Goal: Task Accomplishment & Management: Complete application form

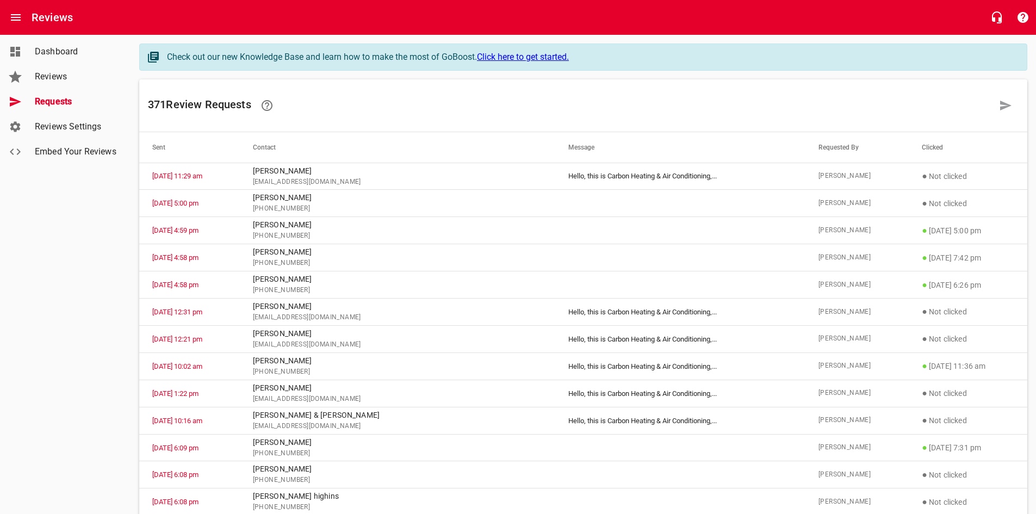
scroll to position [54, 0]
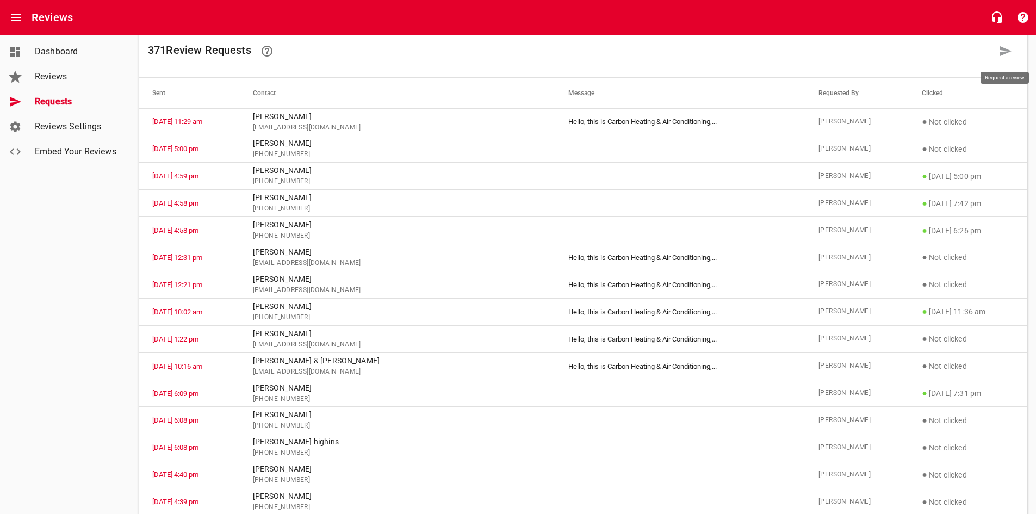
click at [1003, 58] on link at bounding box center [1006, 51] width 26 height 26
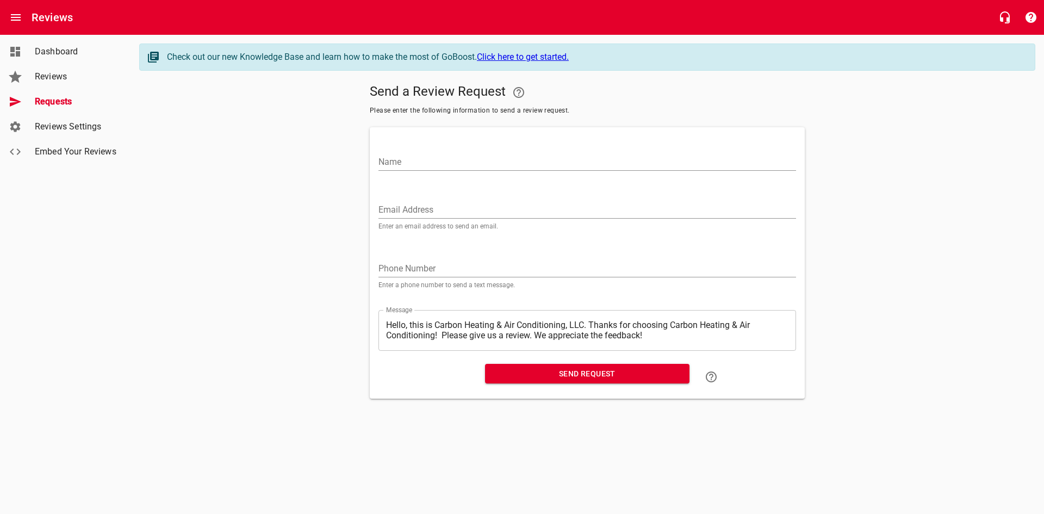
click at [428, 164] on input "Name" at bounding box center [588, 161] width 418 height 17
type input "[PERSON_NAME]"
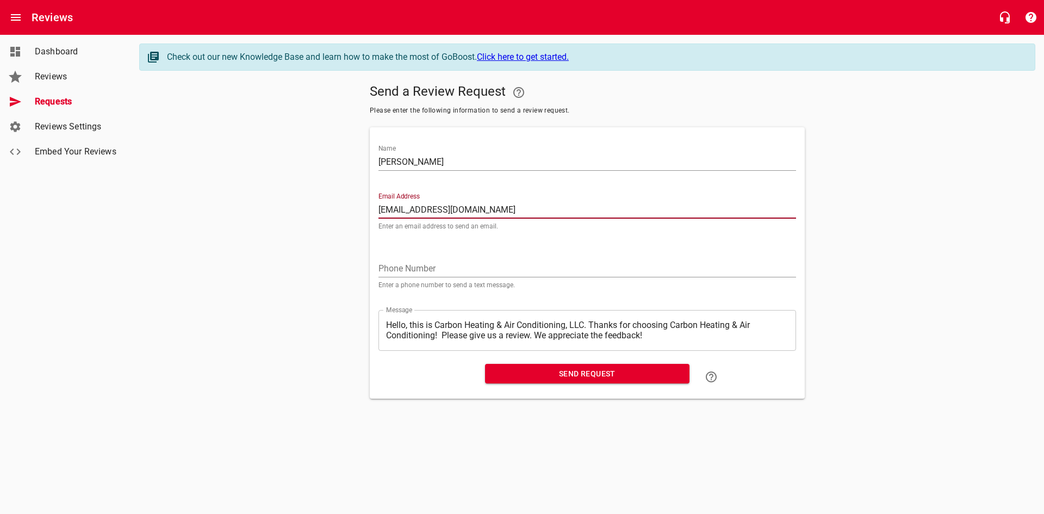
type input "[EMAIL_ADDRESS][DOMAIN_NAME]"
click at [548, 374] on span "Send Request" at bounding box center [587, 374] width 187 height 14
